Goal: Task Accomplishment & Management: Manage account settings

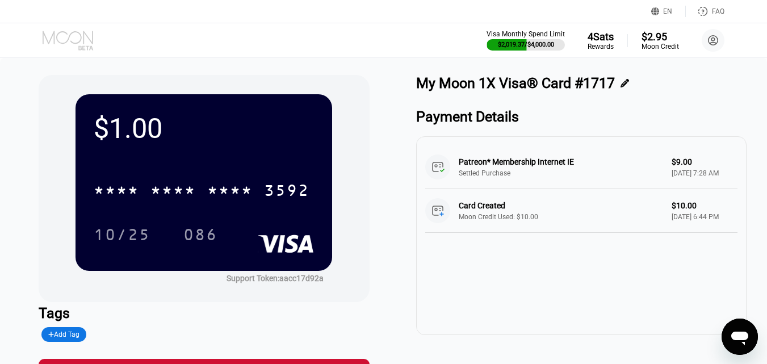
click at [73, 31] on icon at bounding box center [69, 41] width 53 height 20
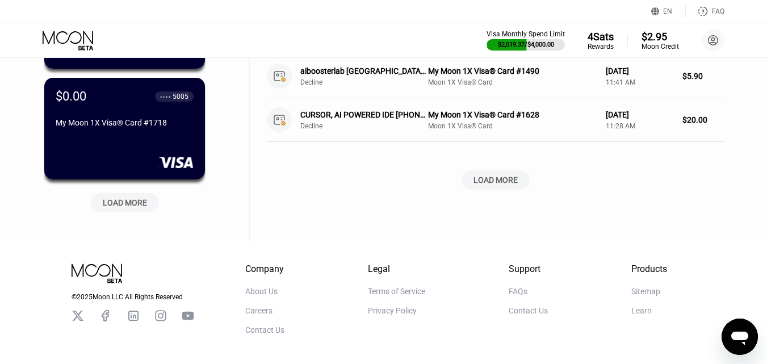
scroll to position [561, 0]
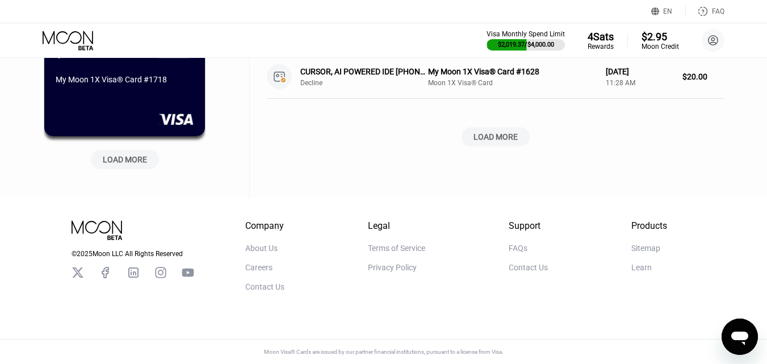
click at [127, 157] on div "LOAD MORE" at bounding box center [125, 159] width 44 height 10
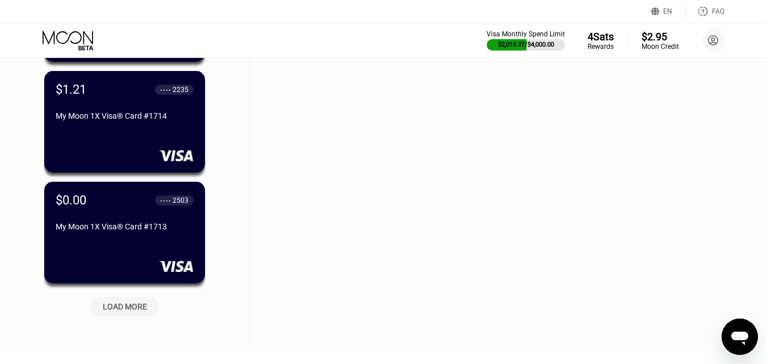
scroll to position [958, 0]
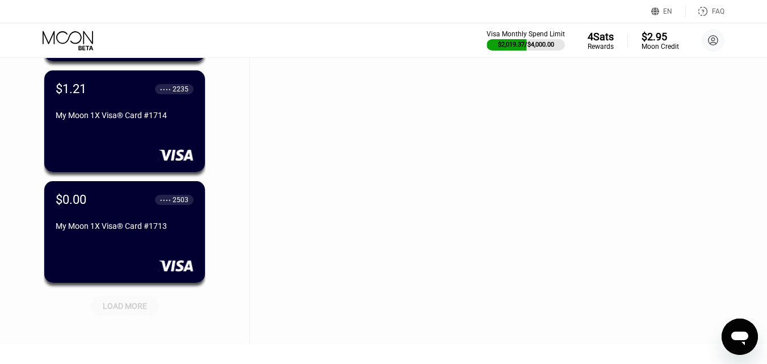
click at [136, 307] on div "LOAD MORE" at bounding box center [125, 306] width 44 height 10
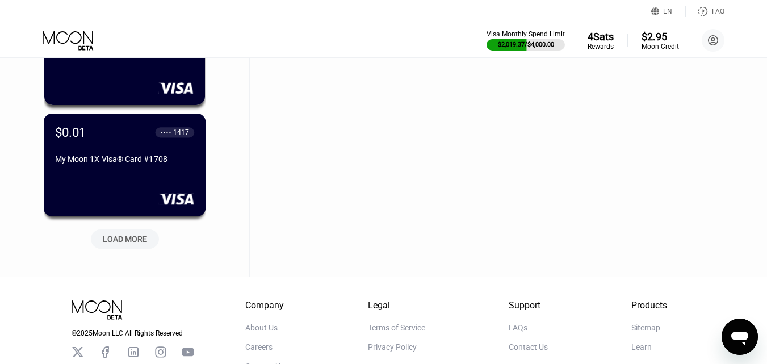
scroll to position [1583, 0]
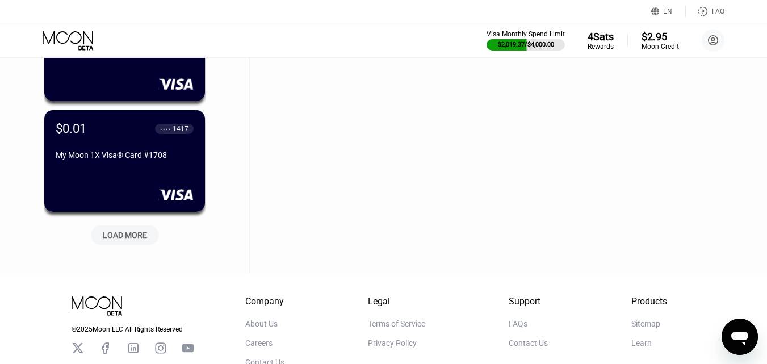
click at [122, 236] on div "LOAD MORE" at bounding box center [125, 235] width 44 height 10
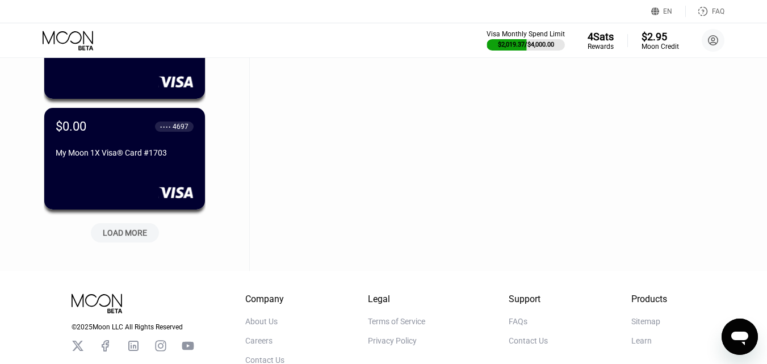
scroll to position [2207, 0]
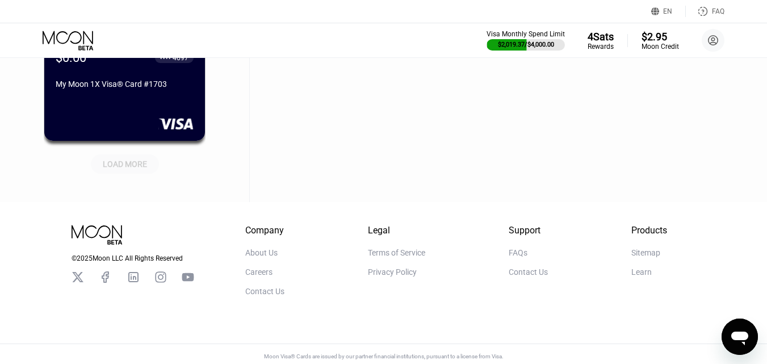
click at [135, 158] on div "LOAD MORE" at bounding box center [125, 163] width 68 height 19
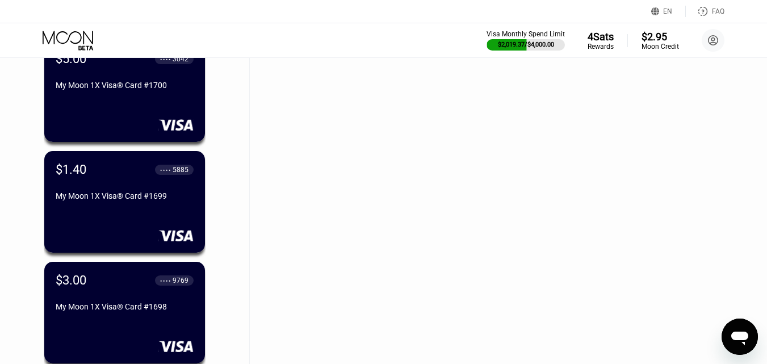
scroll to position [2604, 0]
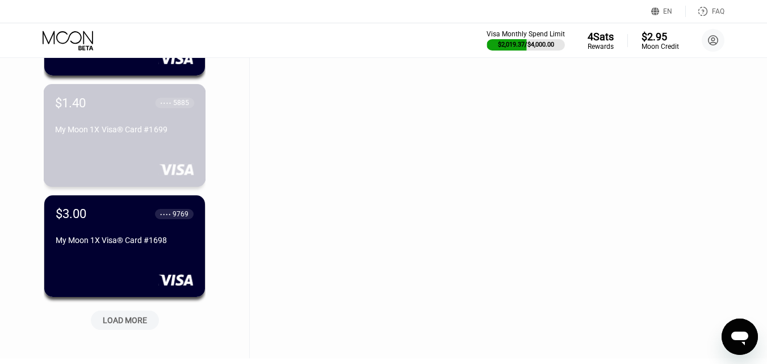
click at [145, 134] on div "My Moon 1X Visa® Card #1699" at bounding box center [124, 129] width 139 height 9
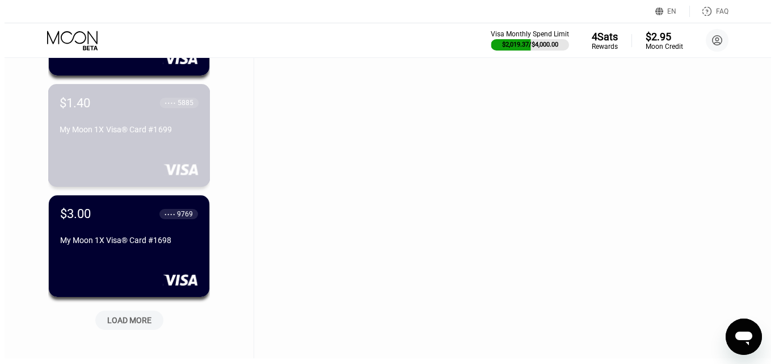
scroll to position [0, 0]
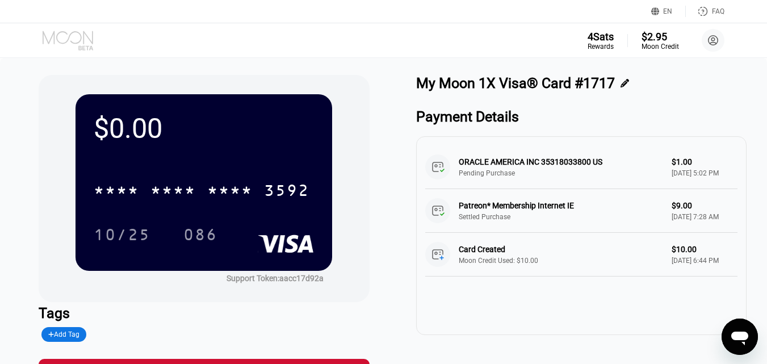
click at [71, 40] on icon at bounding box center [69, 41] width 53 height 20
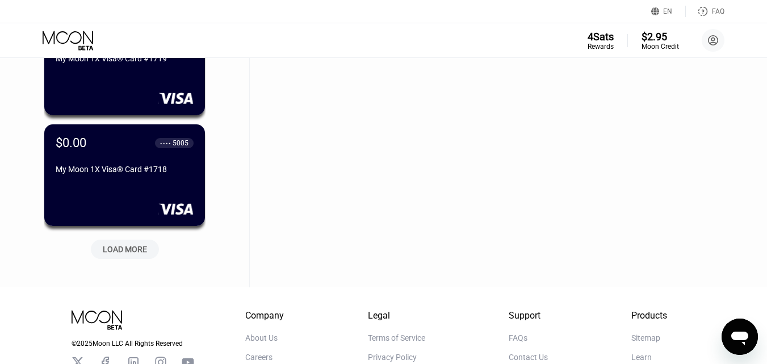
scroll to position [561, 0]
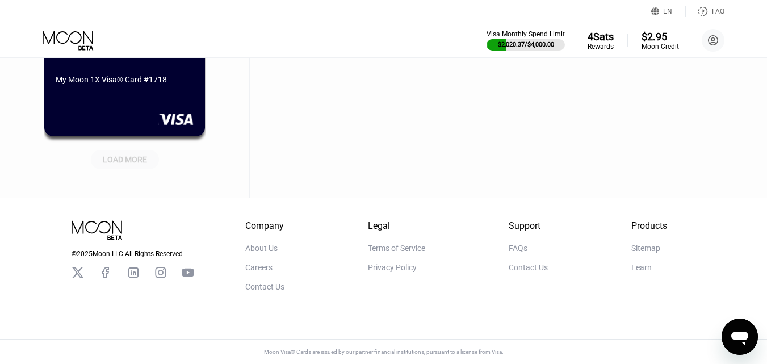
click at [125, 154] on div "LOAD MORE" at bounding box center [125, 159] width 44 height 10
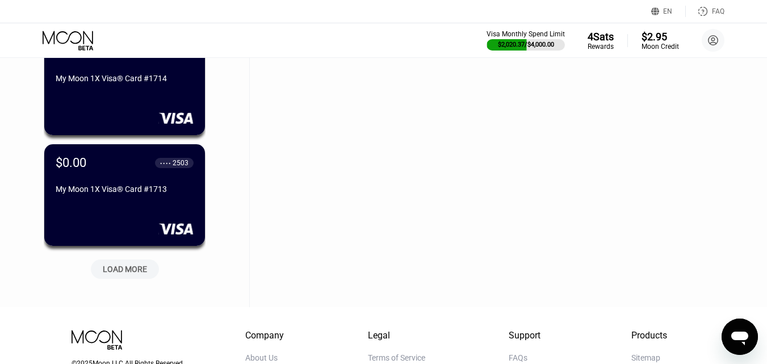
scroll to position [1072, 0]
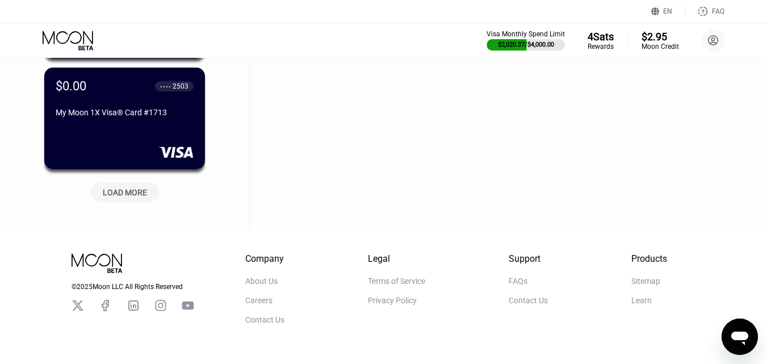
click at [139, 194] on div "LOAD MORE" at bounding box center [125, 192] width 44 height 10
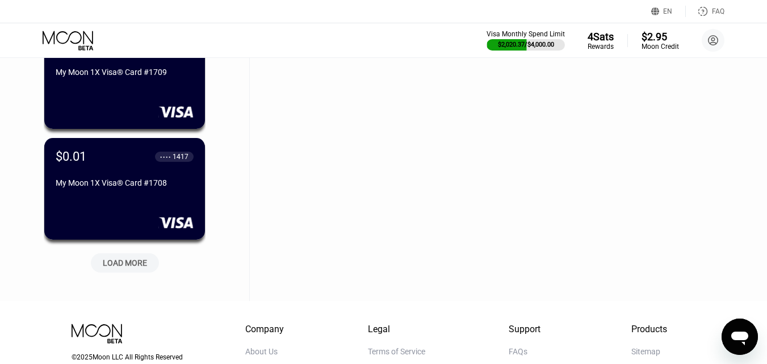
scroll to position [1583, 0]
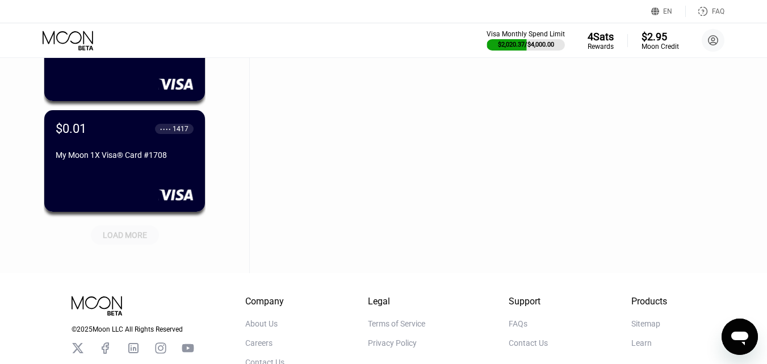
click at [131, 238] on div "LOAD MORE" at bounding box center [125, 235] width 44 height 10
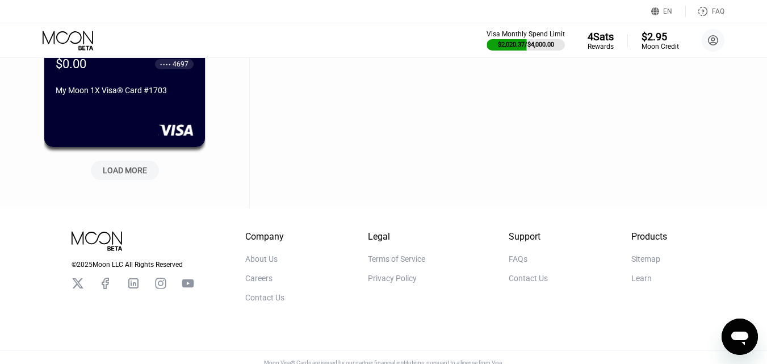
scroll to position [2221, 0]
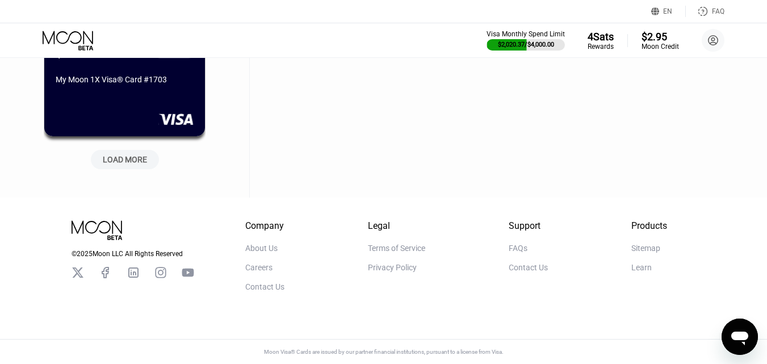
click at [127, 154] on div "LOAD MORE" at bounding box center [125, 159] width 44 height 10
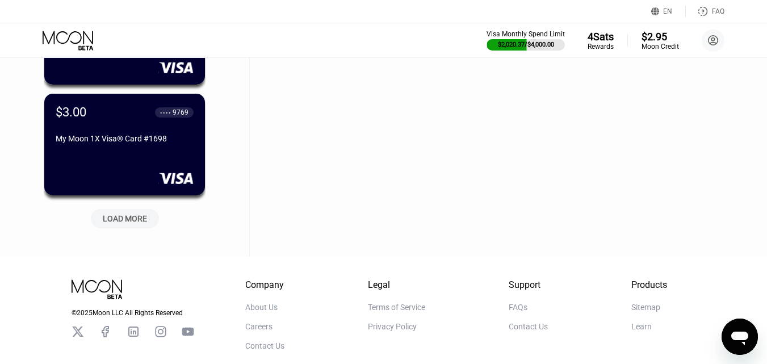
scroll to position [2732, 0]
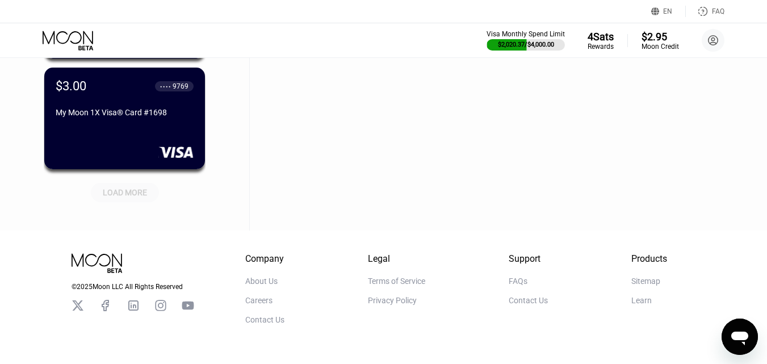
click at [127, 190] on div "LOAD MORE" at bounding box center [125, 192] width 44 height 10
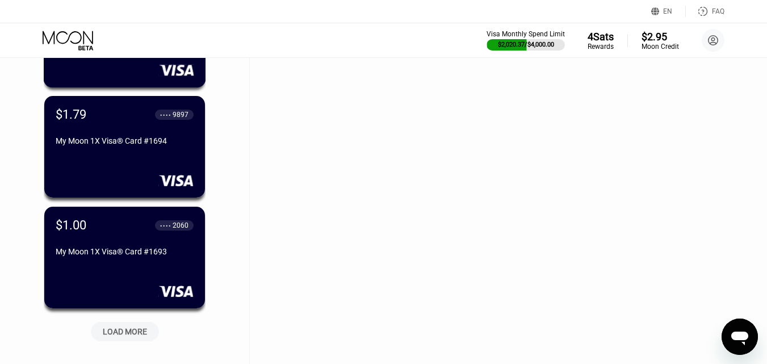
scroll to position [3186, 0]
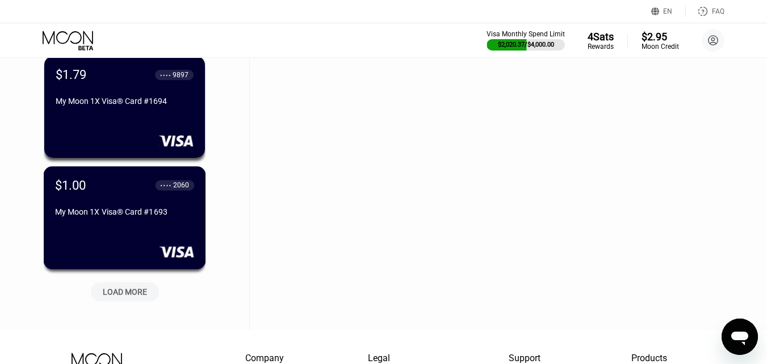
click at [115, 216] on div "My Moon 1X Visa® Card #1693" at bounding box center [124, 211] width 139 height 9
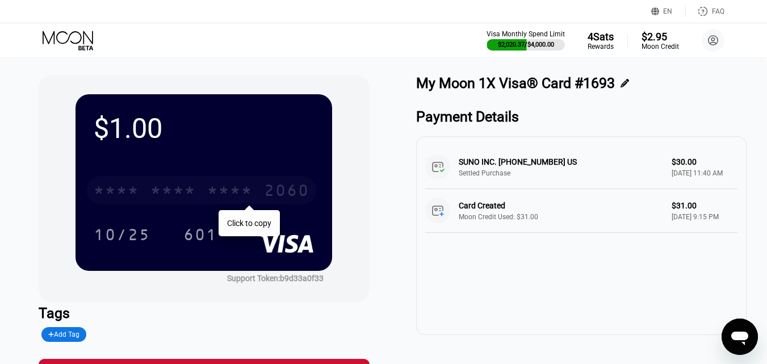
click at [170, 192] on div "* * * *" at bounding box center [172, 192] width 45 height 18
